Goal: Task Accomplishment & Management: Use online tool/utility

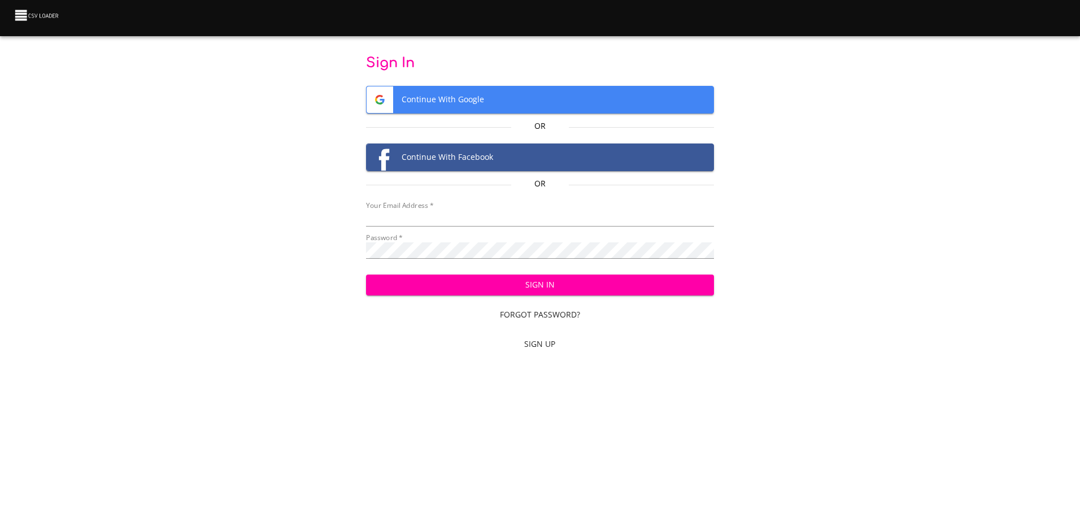
type input "[EMAIL_ADDRESS][DOMAIN_NAME]"
click at [413, 282] on span "Sign In" at bounding box center [540, 285] width 330 height 14
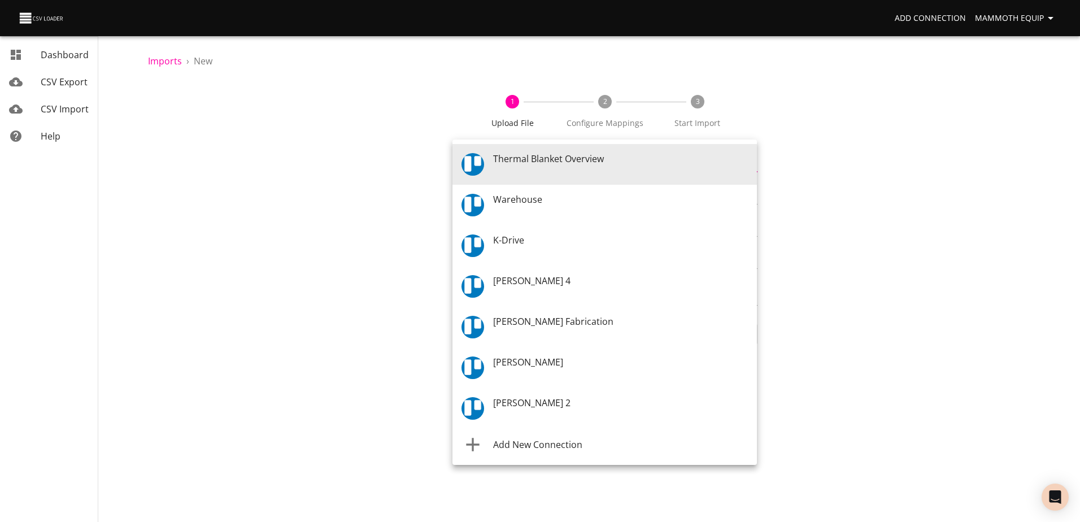
click at [749, 165] on body "Add Connection Mammoth Equip Dashboard CSV Export CSV Import Help Imports › New…" at bounding box center [540, 261] width 1080 height 522
click at [565, 200] on div "Warehouse" at bounding box center [620, 205] width 255 height 25
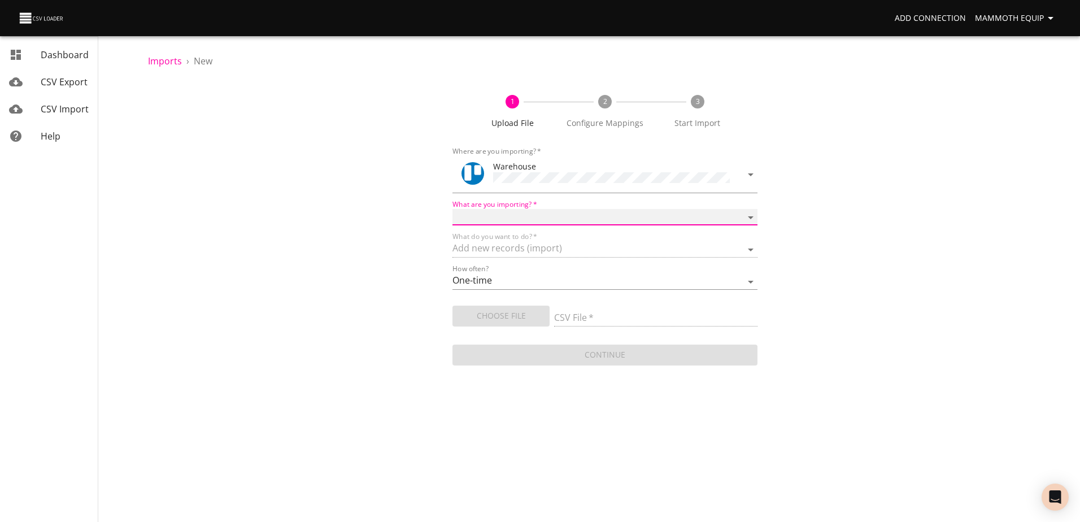
drag, startPoint x: 753, startPoint y: 216, endPoint x: 698, endPoint y: 220, distance: 54.9
click at [753, 216] on select "Boards Cards Checkitems Checklists" at bounding box center [604, 217] width 304 height 16
select select "cards"
click at [452, 209] on select "Boards Cards Checkitems Checklists" at bounding box center [604, 217] width 304 height 16
click at [487, 321] on button "Choose File" at bounding box center [500, 315] width 97 height 21
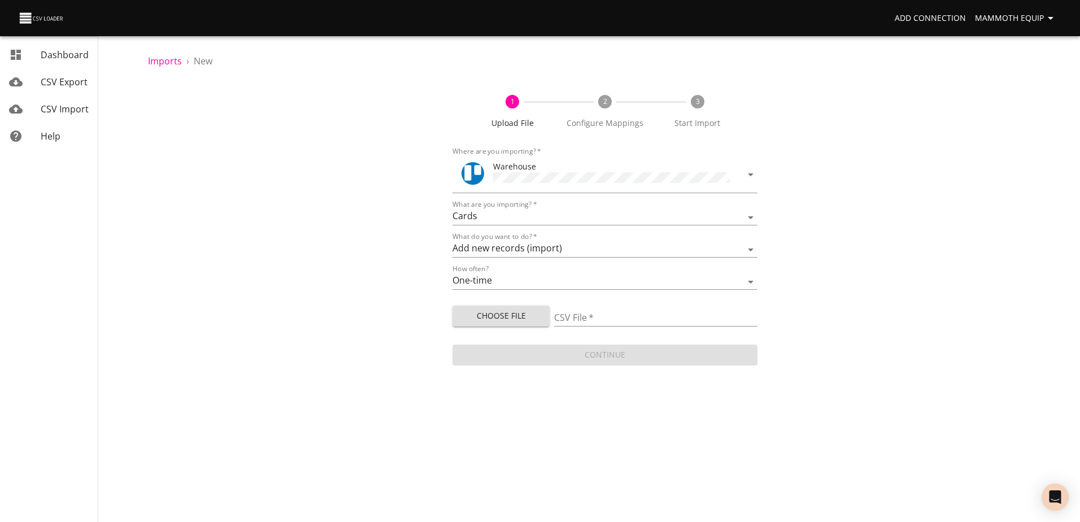
type input "Import1.xlsx"
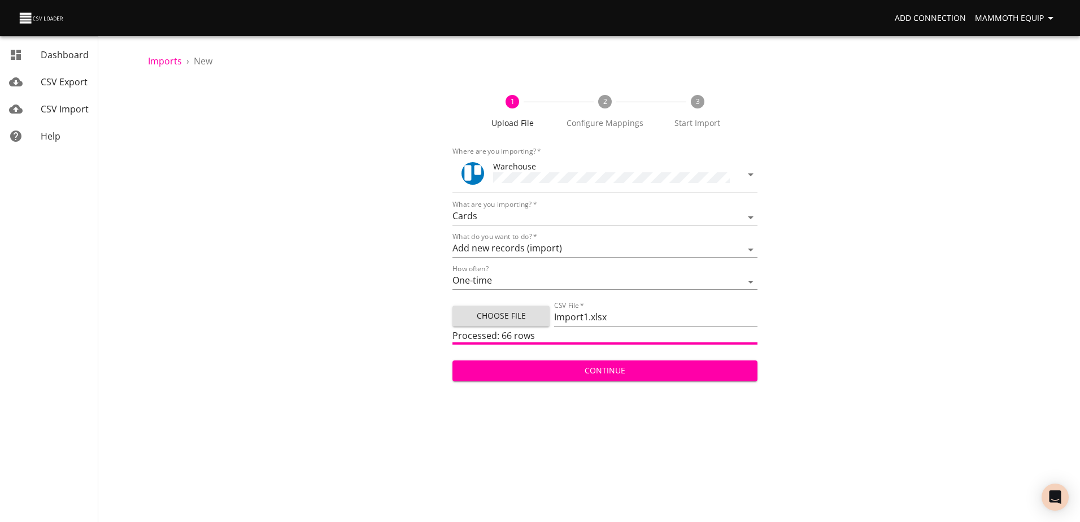
click at [610, 371] on span "Continue" at bounding box center [604, 371] width 286 height 14
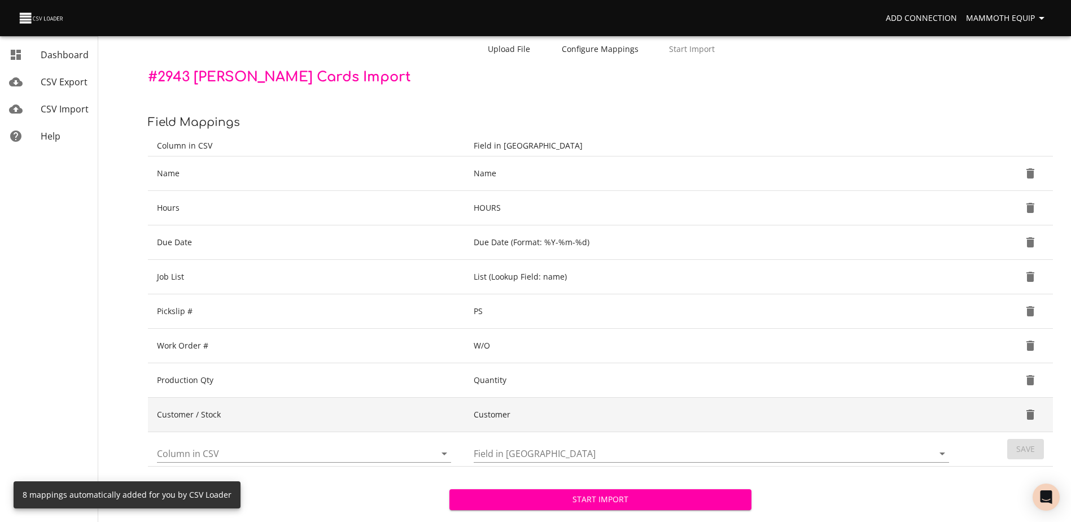
scroll to position [119, 0]
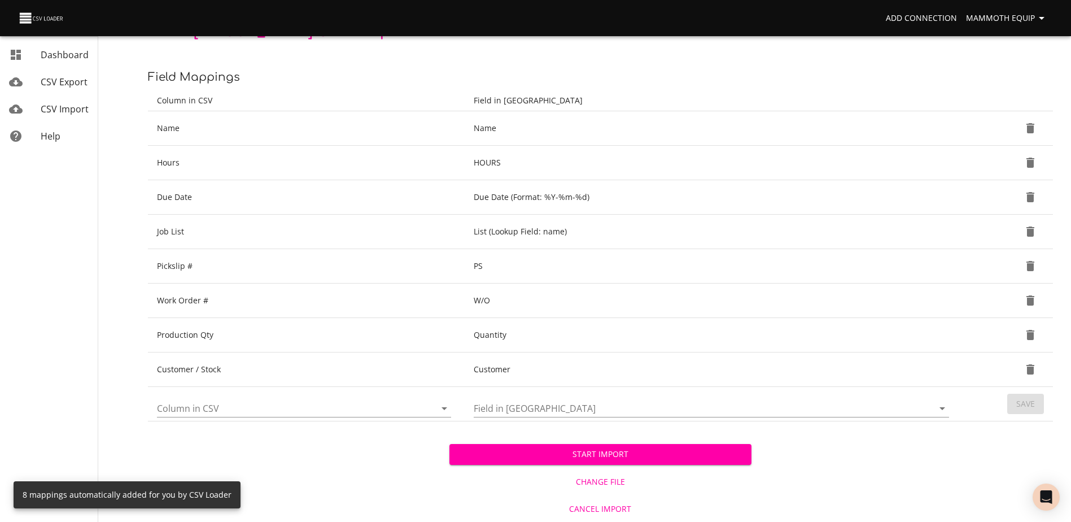
click at [515, 456] on span "Start Import" at bounding box center [599, 454] width 283 height 14
